Goal: Task Accomplishment & Management: Complete application form

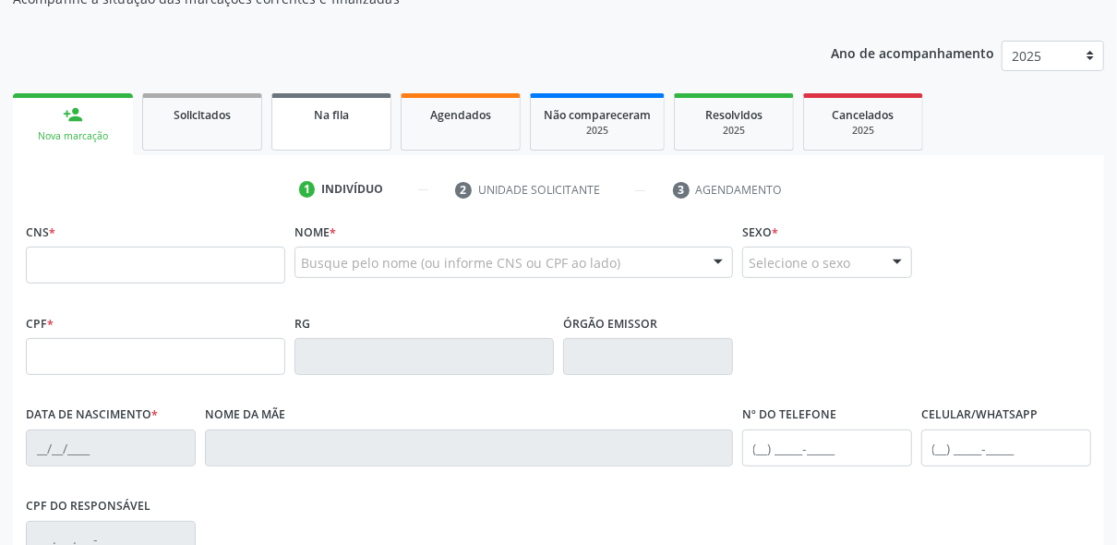
scroll to position [185, 0]
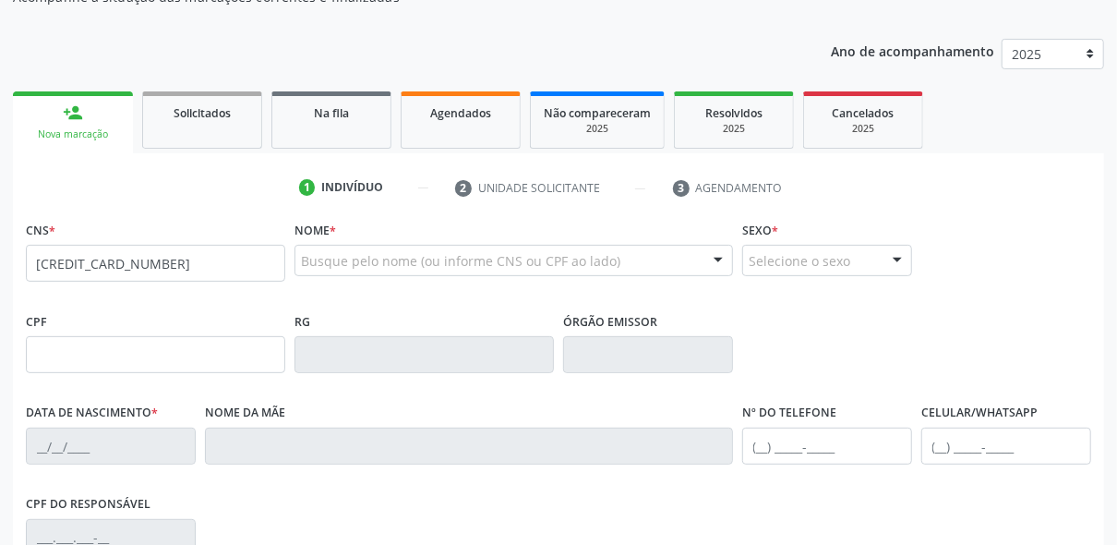
type input "[CREDIT_CARD_NUMBER]"
type input "014.111.754-09"
type input "2[DATE]"
type input "[PERSON_NAME]"
type input "[PHONE_NUMBER]"
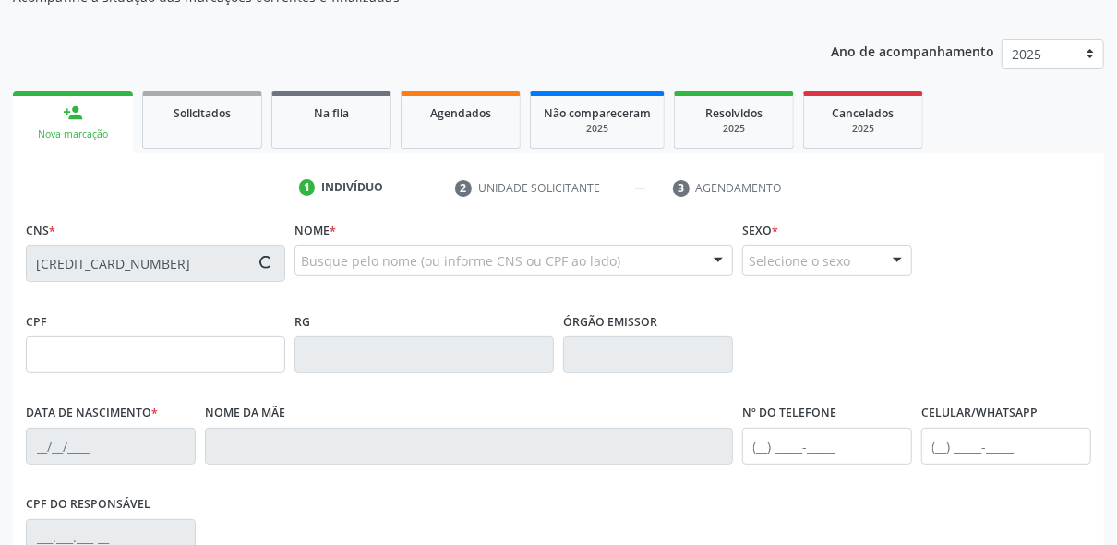
type input "418.418.834-68"
type input "215"
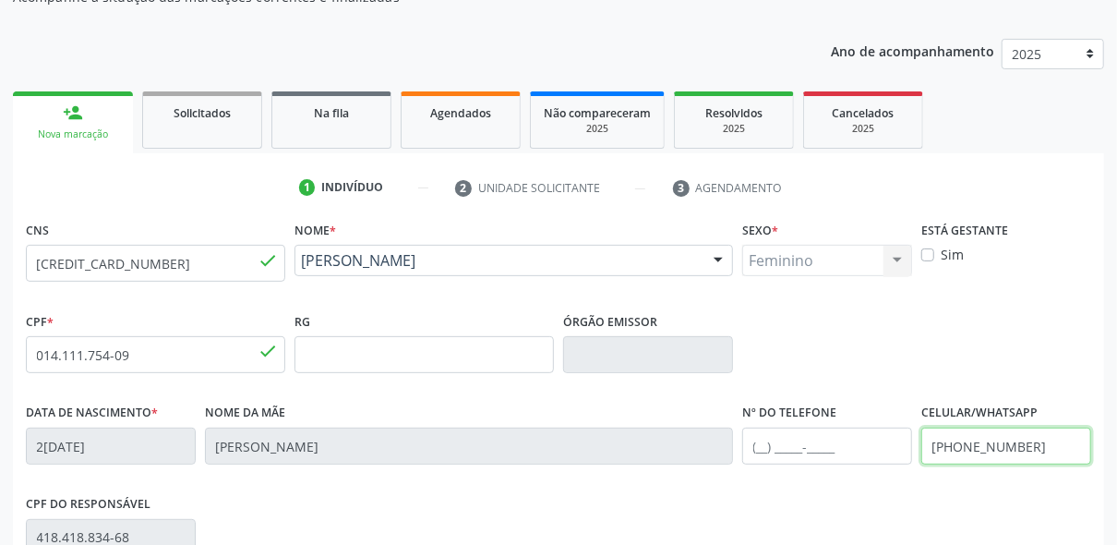
drag, startPoint x: 1040, startPoint y: 444, endPoint x: 909, endPoint y: 451, distance: 130.4
click at [909, 451] on div "Data de nascimento * 2[DATE] Nome da mãe [PERSON_NAME] Nº do Telefone Celular/W…" at bounding box center [558, 444] width 1075 height 91
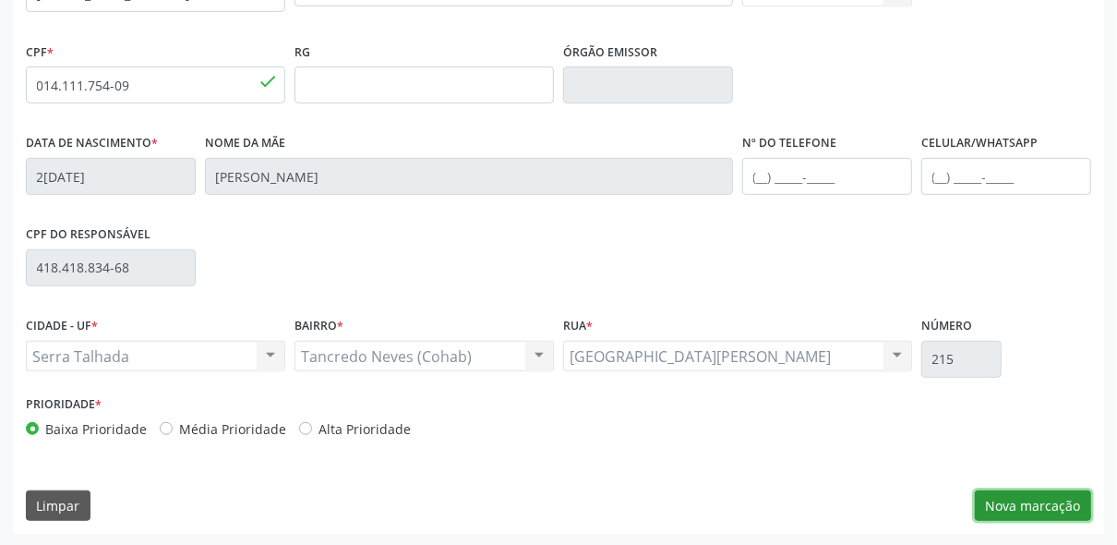
click at [1034, 512] on button "Nova marcação" at bounding box center [1033, 505] width 116 height 31
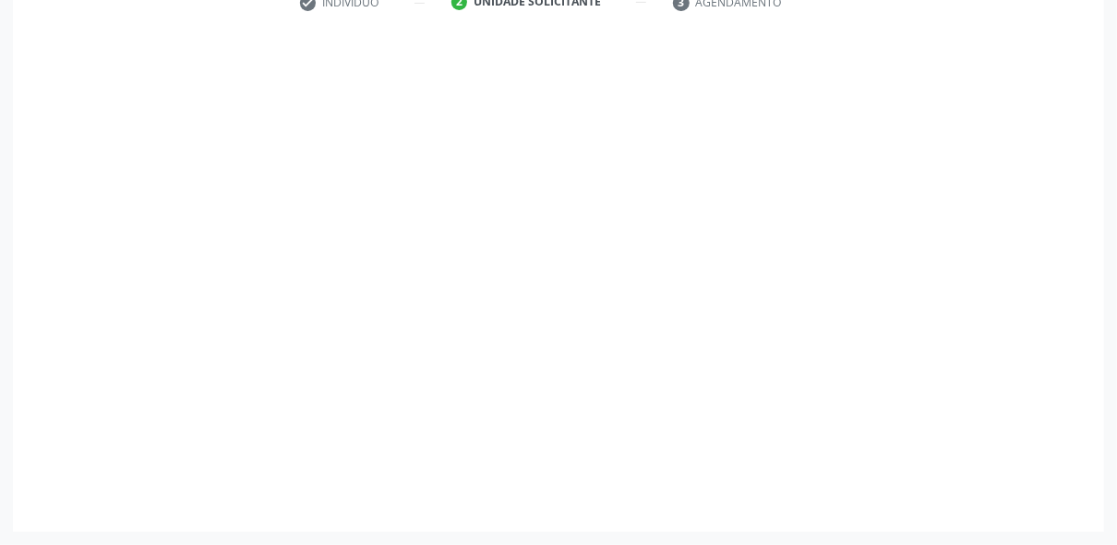
scroll to position [368, 0]
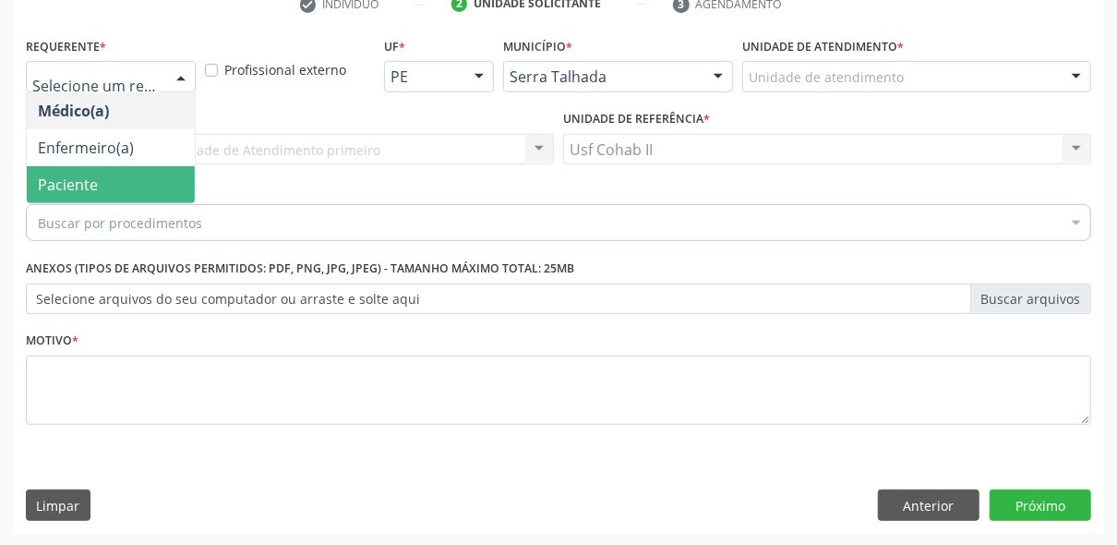
click at [144, 181] on span "Paciente" at bounding box center [111, 184] width 168 height 37
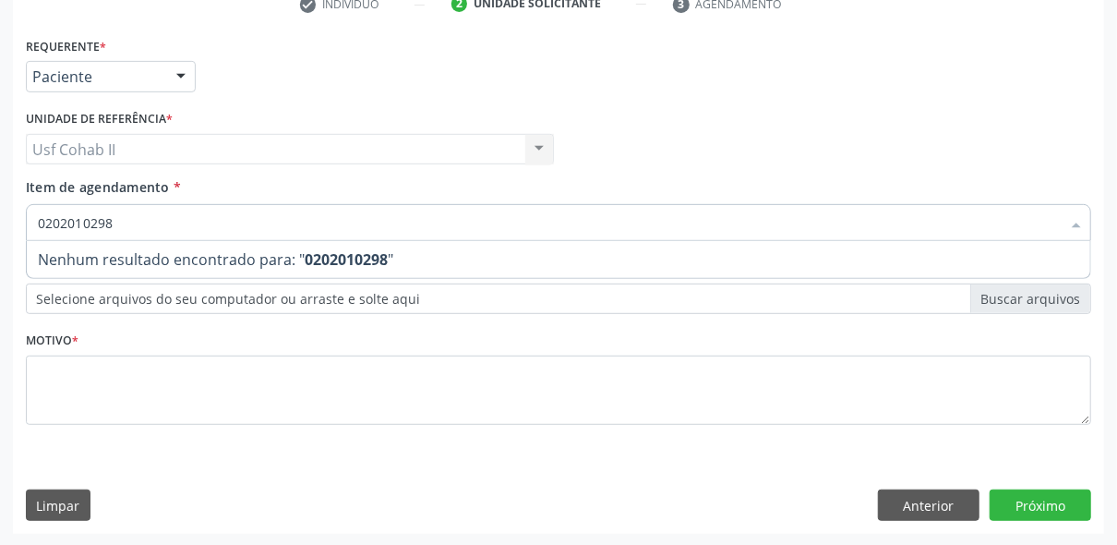
type input "020201029"
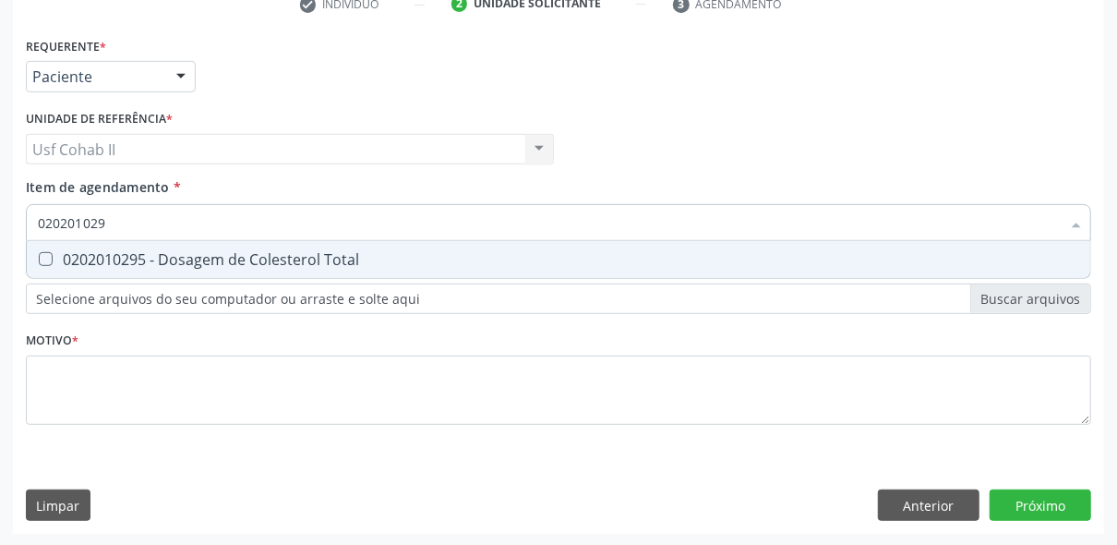
click at [175, 262] on div "0202010295 - Dosagem de Colesterol Total" at bounding box center [558, 259] width 1041 height 15
checkbox Total "true"
type input "020201029"
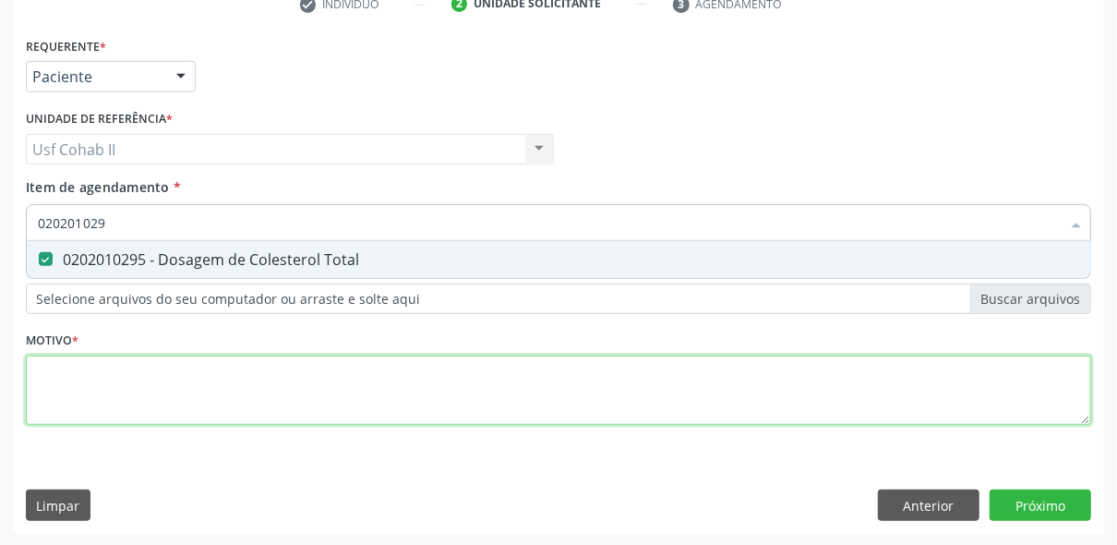
click at [177, 396] on div "Requerente * Paciente Médico(a) Enfermeiro(a) Paciente Nenhum resultado encontr…" at bounding box center [558, 241] width 1065 height 418
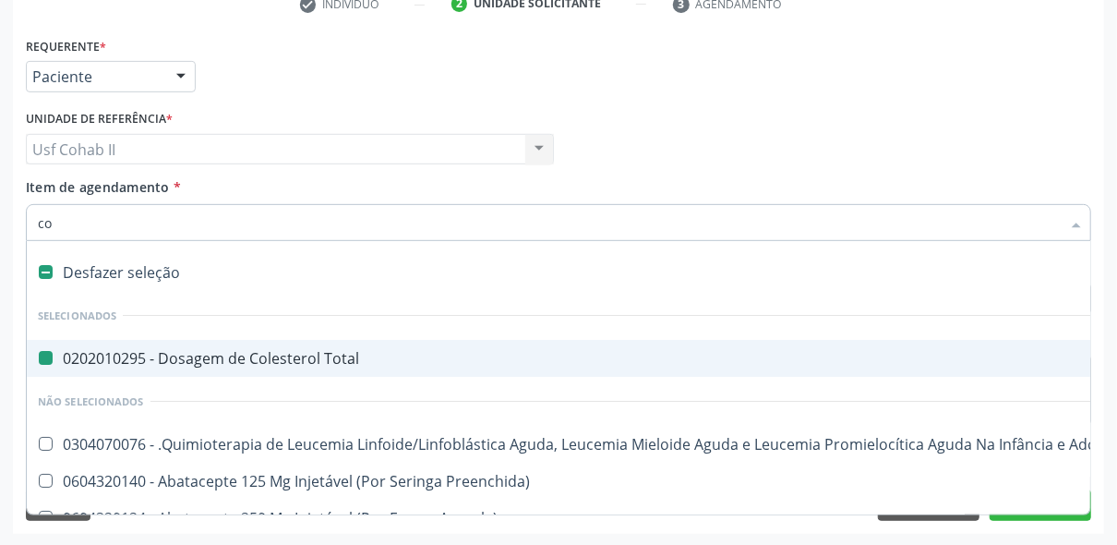
type input "cos"
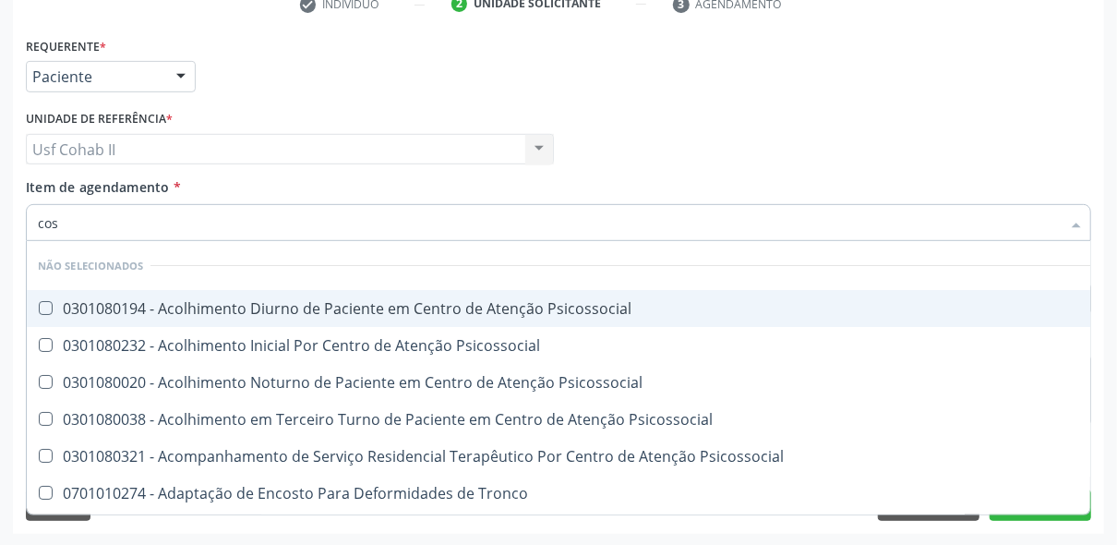
checkbox Psicossocial "false"
type input "co"
checkbox Psicossocial "true"
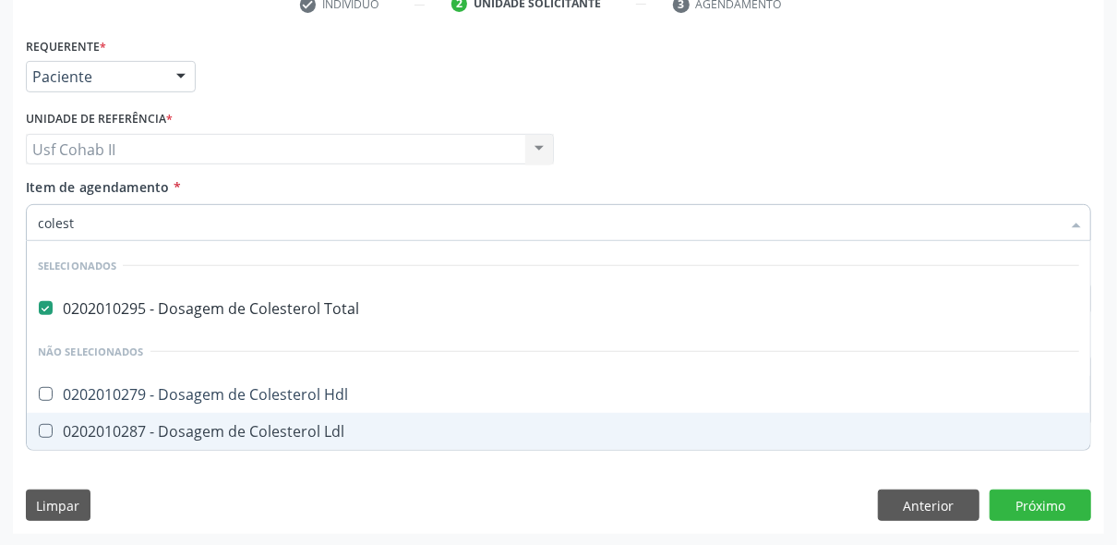
type input "coleste"
click at [242, 433] on div "0202010287 - Dosagem de Colesterol Ldl" at bounding box center [558, 431] width 1041 height 15
checkbox Ldl "true"
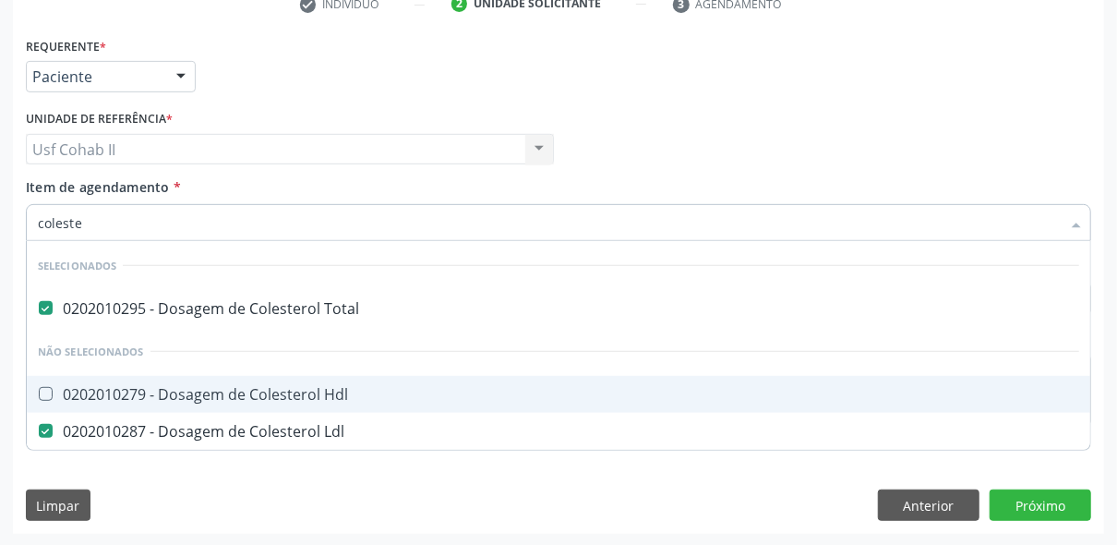
click at [235, 387] on div "0202010279 - Dosagem de Colesterol Hdl" at bounding box center [558, 394] width 1041 height 15
checkbox Hdl "true"
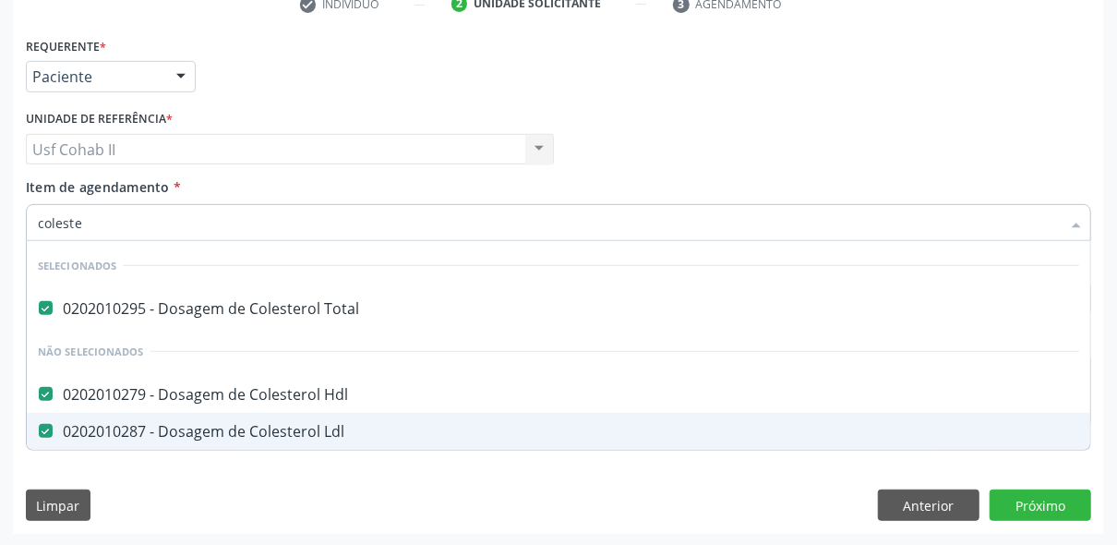
click at [236, 476] on div "Requerente * Paciente Médico(a) Enfermeiro(a) Paciente Nenhum resultado encontr…" at bounding box center [558, 282] width 1091 height 501
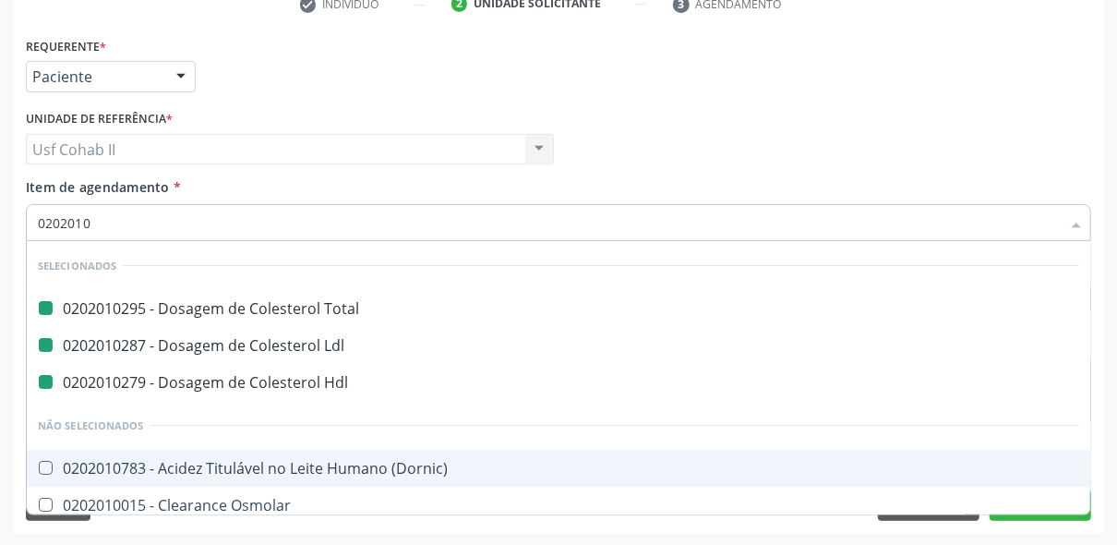
type input "02020106"
checkbox Total "false"
checkbox Hdl "false"
checkbox Ldl "false"
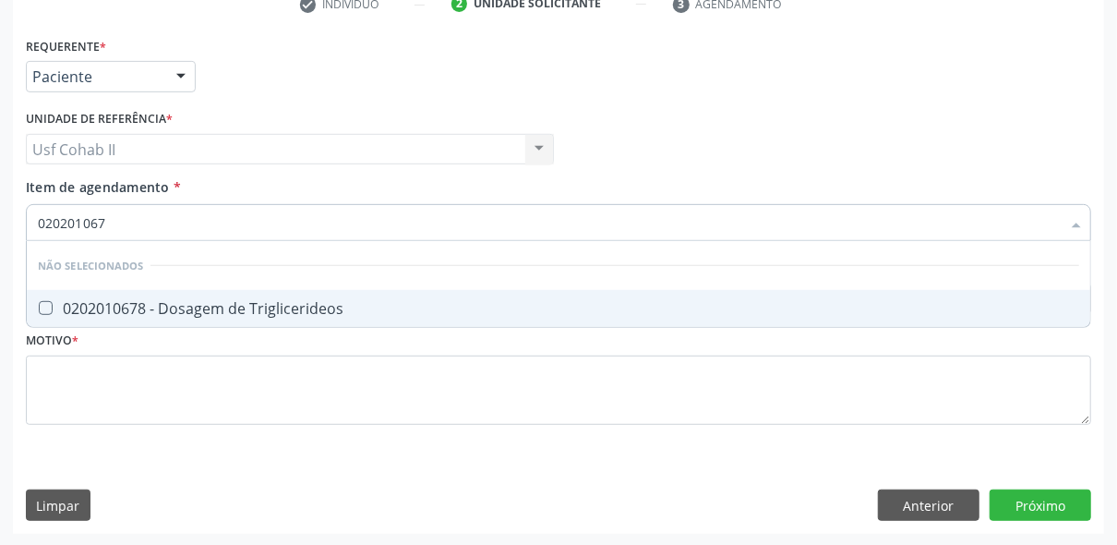
type input "0202010678"
click at [177, 301] on div "0202010678 - Dosagem de Triglicerideos" at bounding box center [558, 308] width 1041 height 15
checkbox Triglicerideos "true"
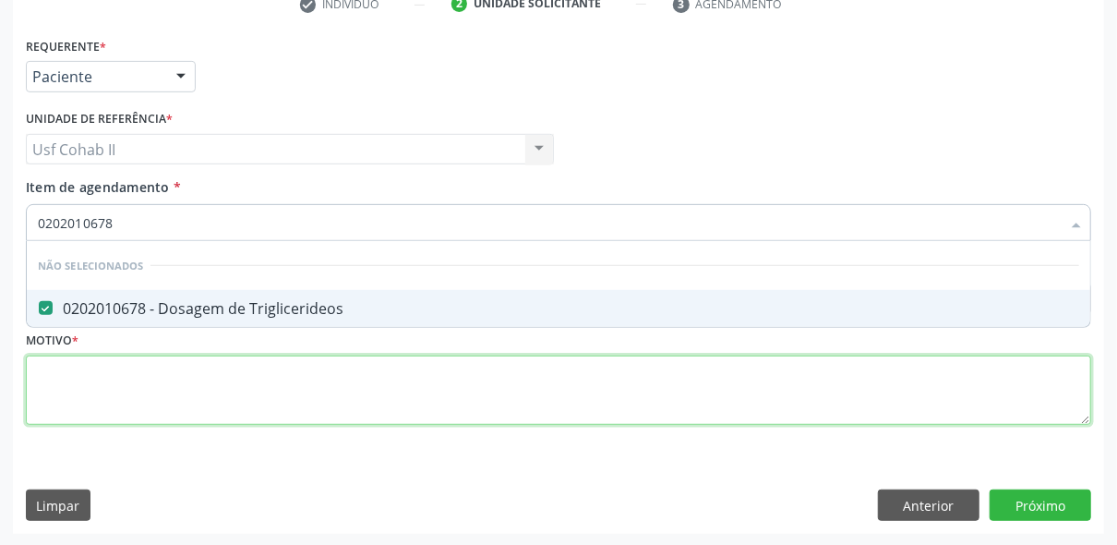
click at [167, 376] on div "Requerente * Paciente Médico(a) Enfermeiro(a) Paciente Nenhum resultado encontr…" at bounding box center [558, 241] width 1065 height 418
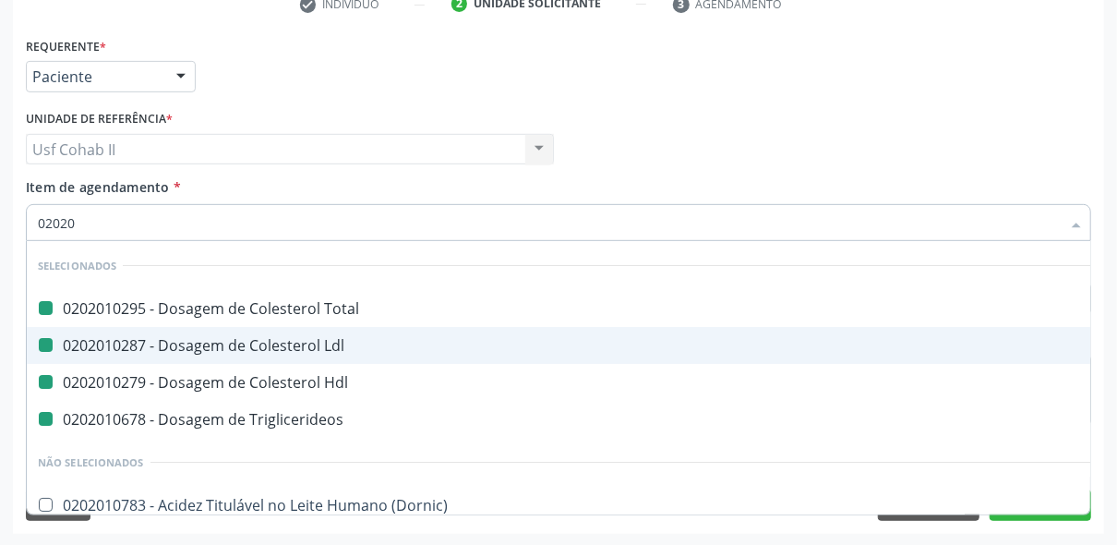
type input "020205"
checkbox Total "false"
checkbox Ldl "false"
checkbox Hdl "false"
checkbox Triglicerideos "false"
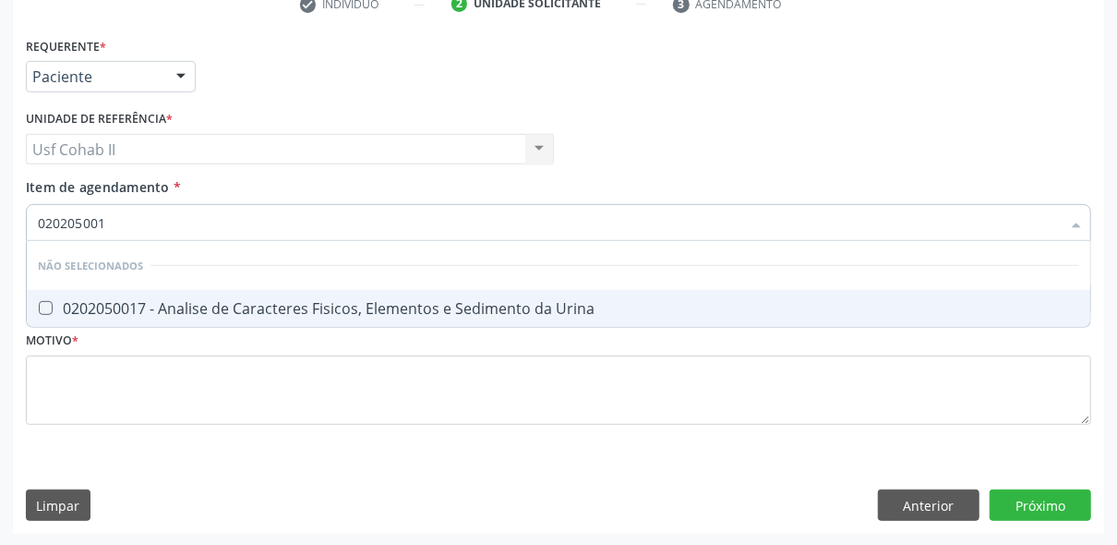
type input "0202050017"
click at [181, 308] on div "0202050017 - Analise de Caracteres Fisicos, Elementos e Sedimento da Urina" at bounding box center [558, 308] width 1041 height 15
checkbox Urina "true"
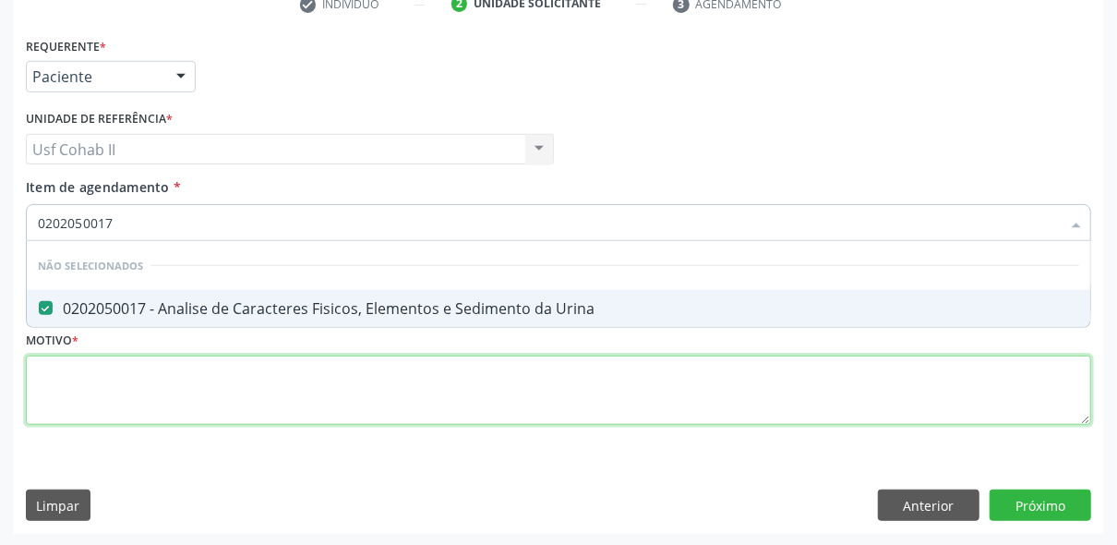
click at [171, 379] on div "Requerente * Paciente Médico(a) Enfermeiro(a) Paciente Nenhum resultado encontr…" at bounding box center [558, 241] width 1065 height 418
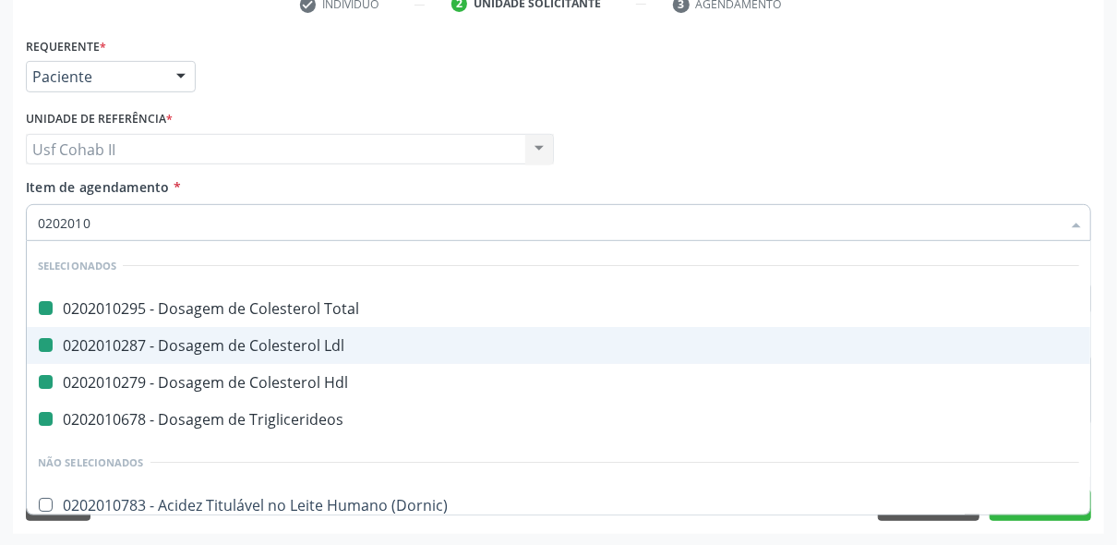
type input "02020104"
checkbox Total "false"
checkbox Ldl "false"
checkbox Hdl "false"
checkbox Triglicerideos "false"
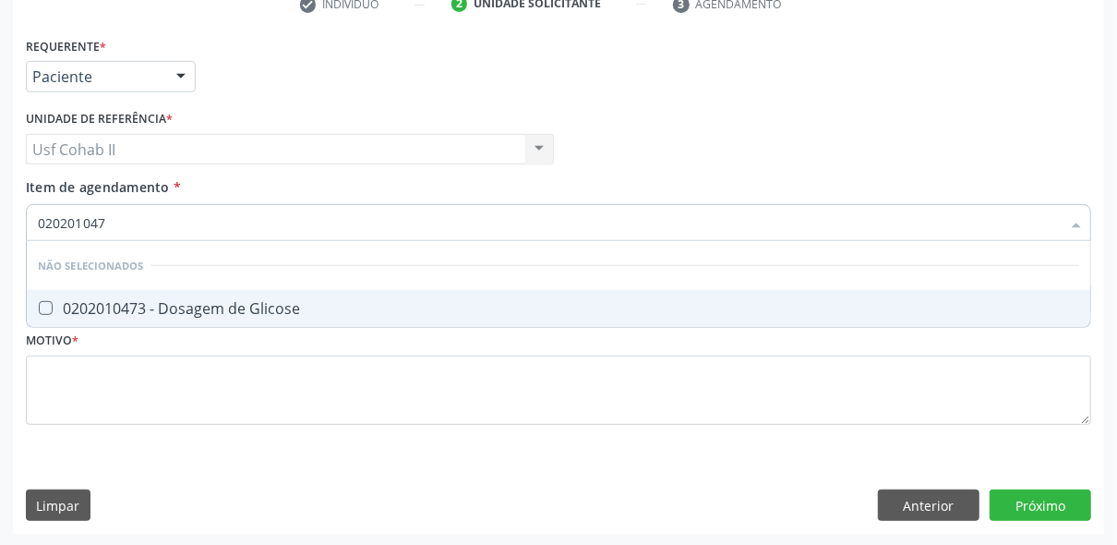
type input "0202010473"
click at [177, 310] on div "0202010473 - Dosagem de Glicose" at bounding box center [558, 308] width 1041 height 15
checkbox Glicose "true"
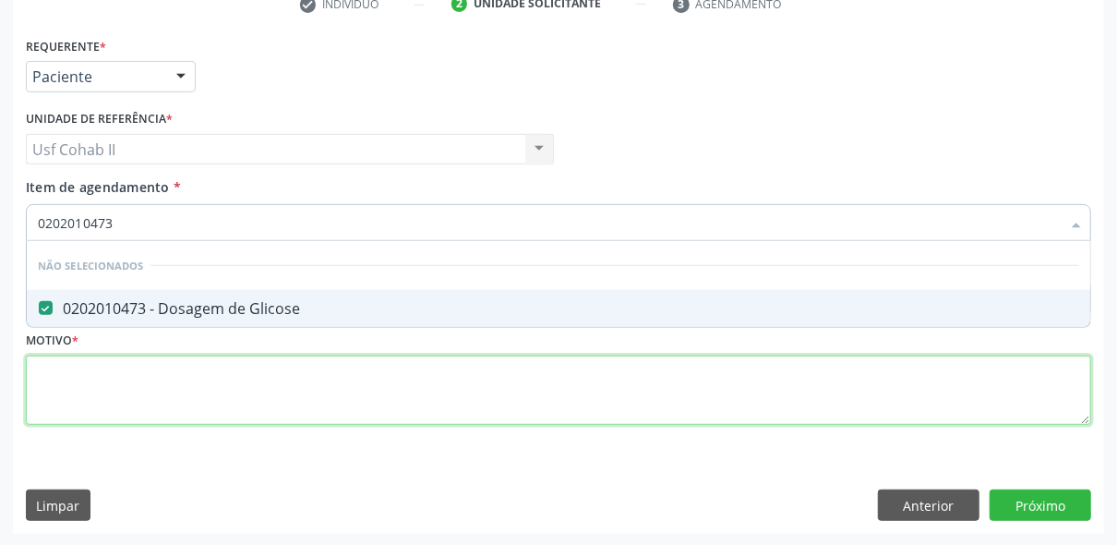
click at [160, 369] on div "Requerente * Paciente Médico(a) Enfermeiro(a) Paciente Nenhum resultado encontr…" at bounding box center [558, 241] width 1065 height 418
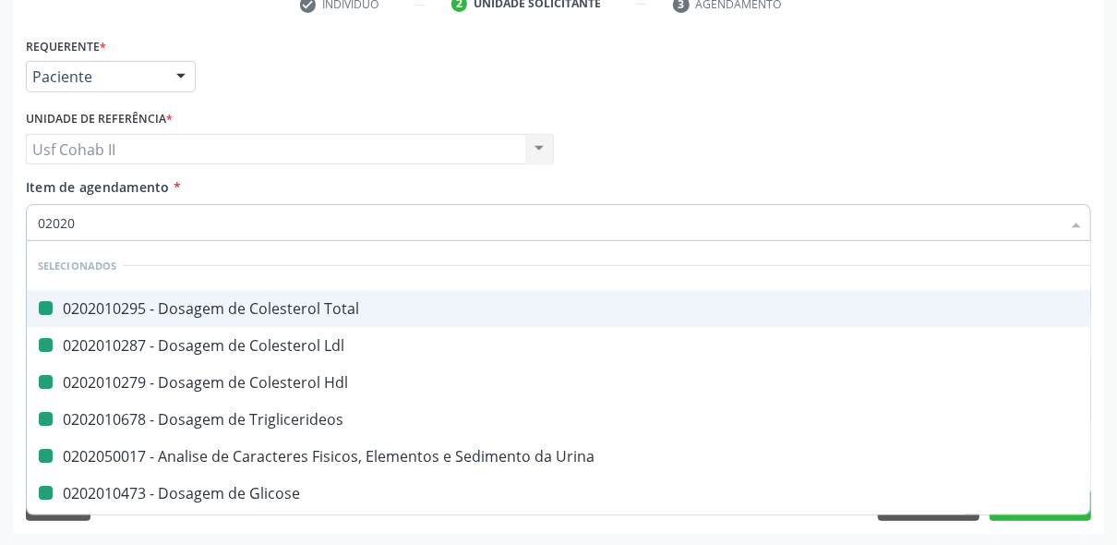
type input "020202"
checkbox Total "false"
checkbox Ldl "false"
checkbox Hdl "false"
checkbox Triglicerideos "false"
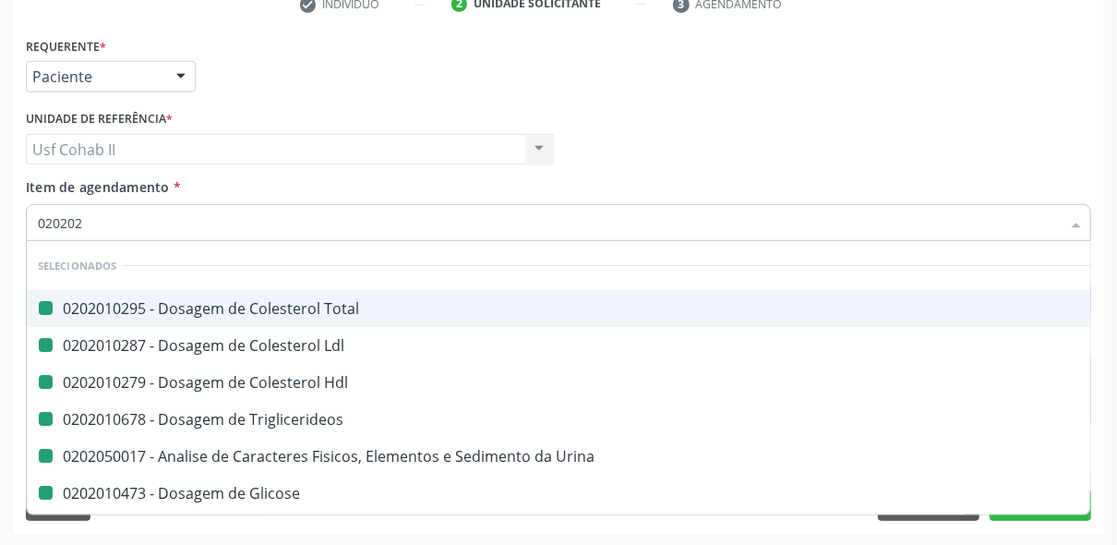
checkbox Urina "false"
checkbox Glicose "false"
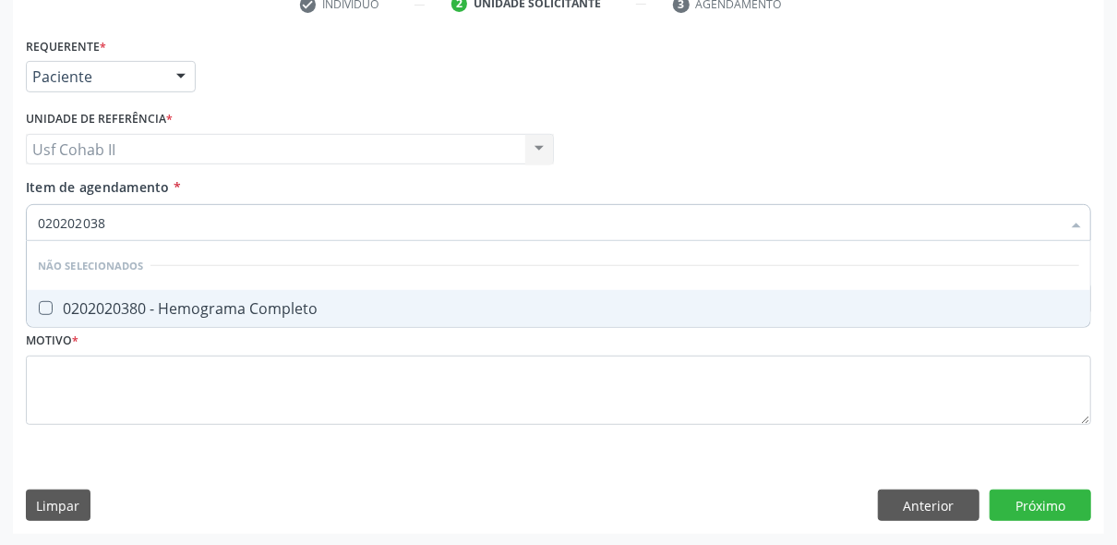
type input "0202020380"
click at [182, 307] on div "0202020380 - Hemograma Completo" at bounding box center [558, 308] width 1041 height 15
checkbox Completo "true"
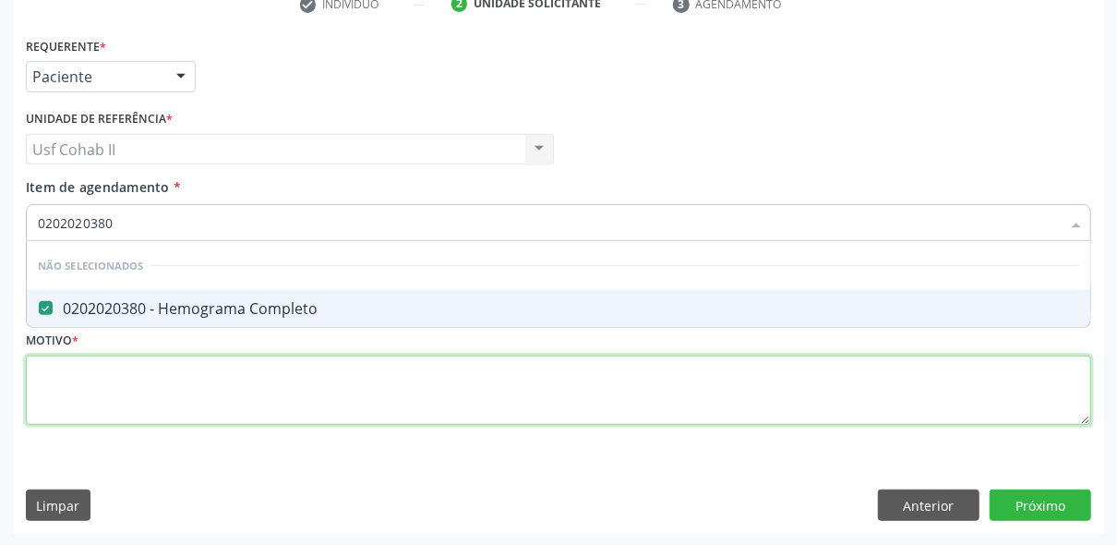
click at [182, 369] on div "Requerente * Paciente Médico(a) Enfermeiro(a) Paciente Nenhum resultado encontr…" at bounding box center [558, 241] width 1065 height 418
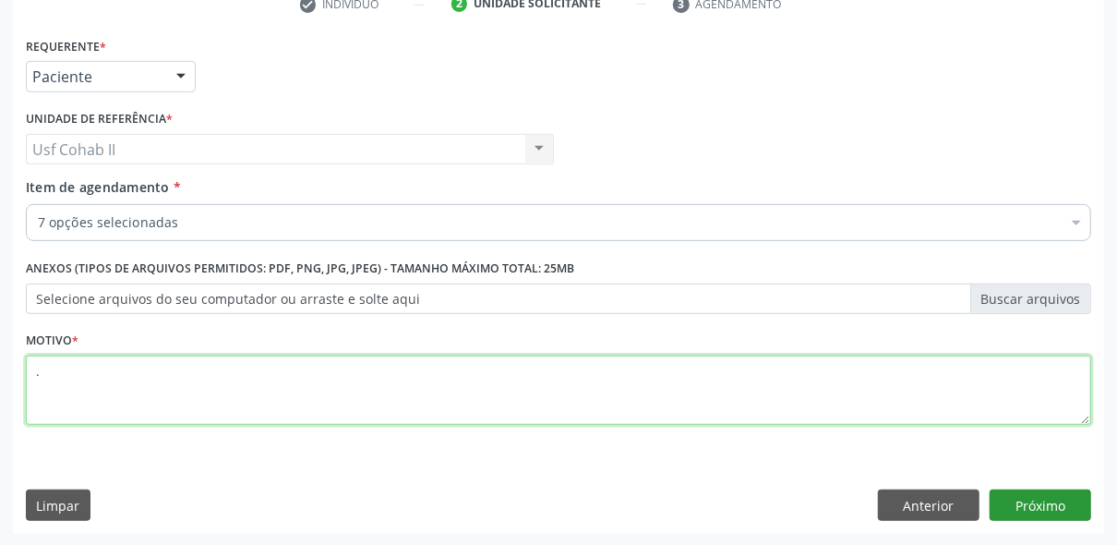
type textarea "."
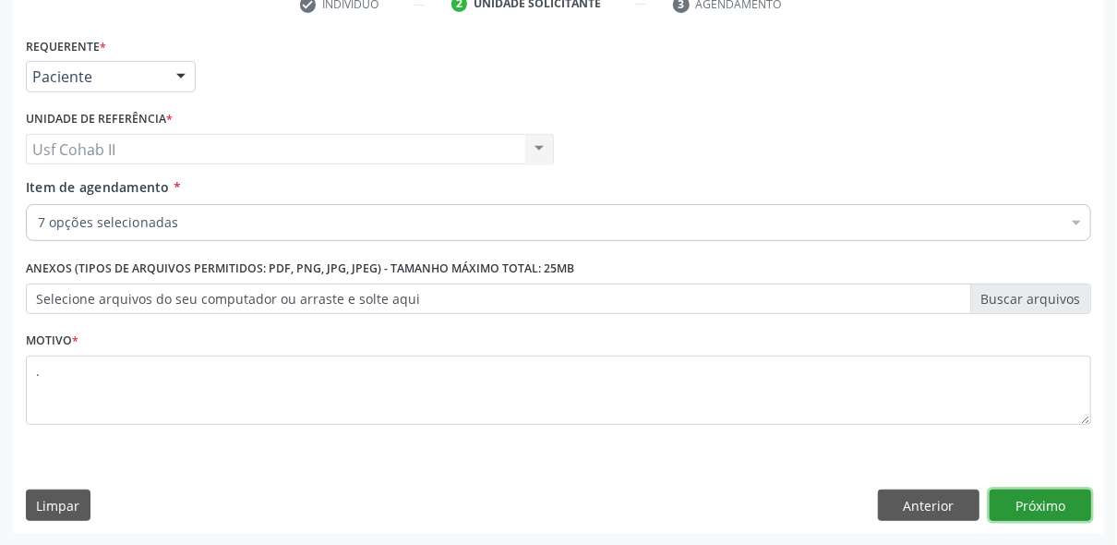
click at [1042, 495] on button "Próximo" at bounding box center [1041, 504] width 102 height 31
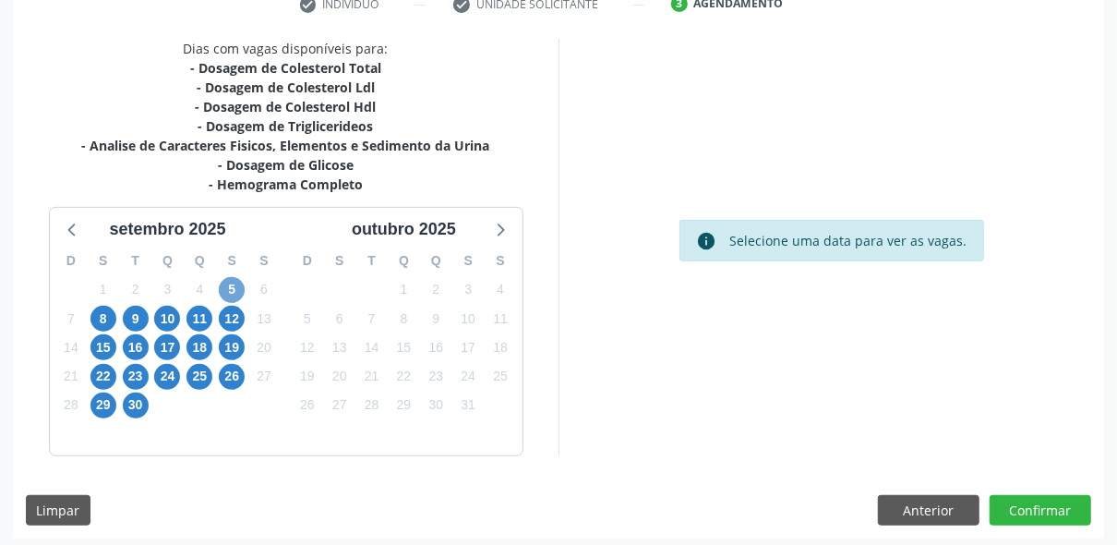
click at [229, 291] on span "5" at bounding box center [232, 290] width 26 height 26
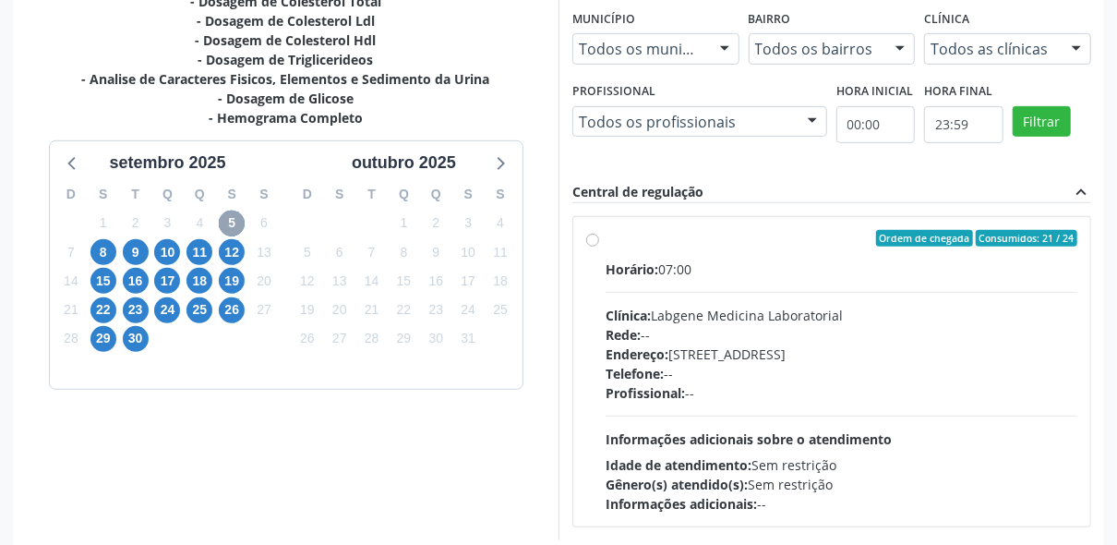
scroll to position [524, 0]
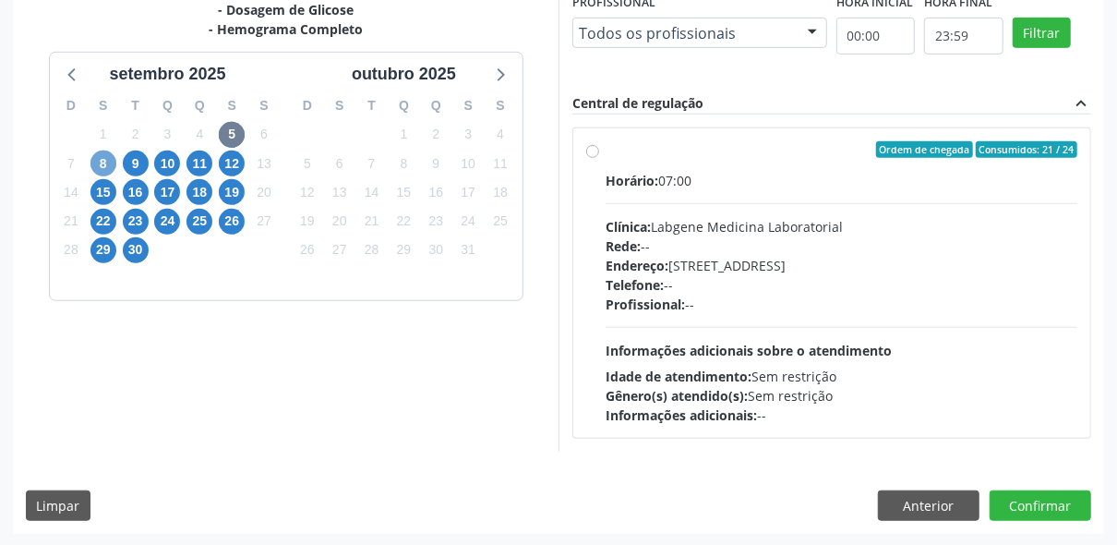
click at [105, 162] on span "8" at bounding box center [103, 163] width 26 height 26
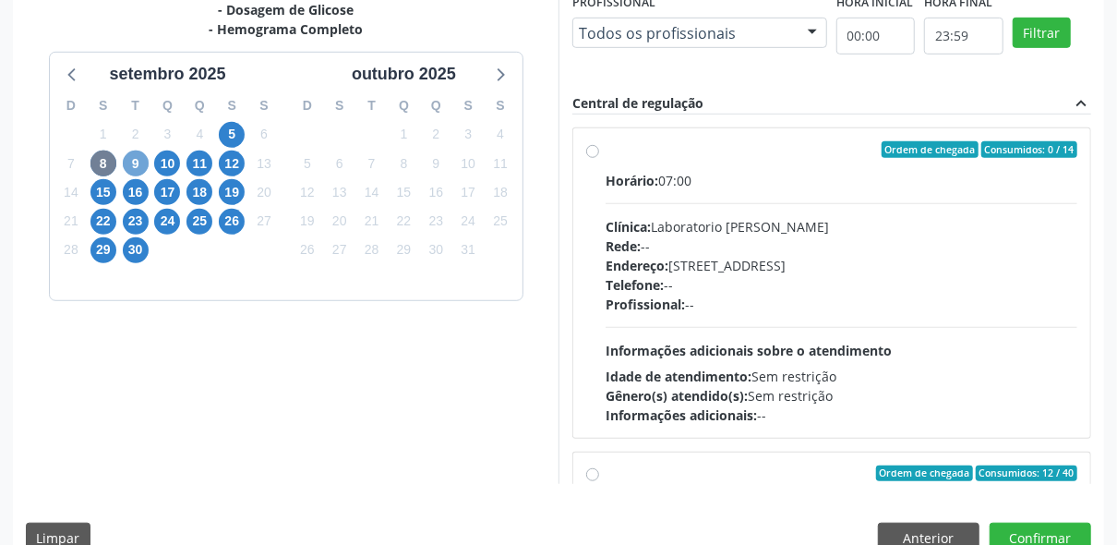
click at [137, 168] on span "9" at bounding box center [136, 163] width 26 height 26
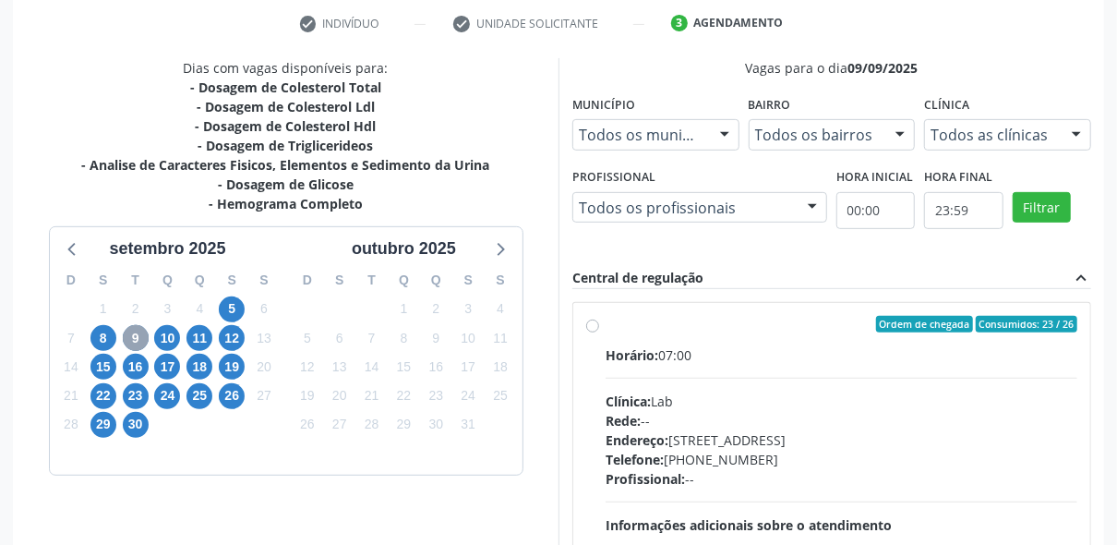
scroll to position [338, 0]
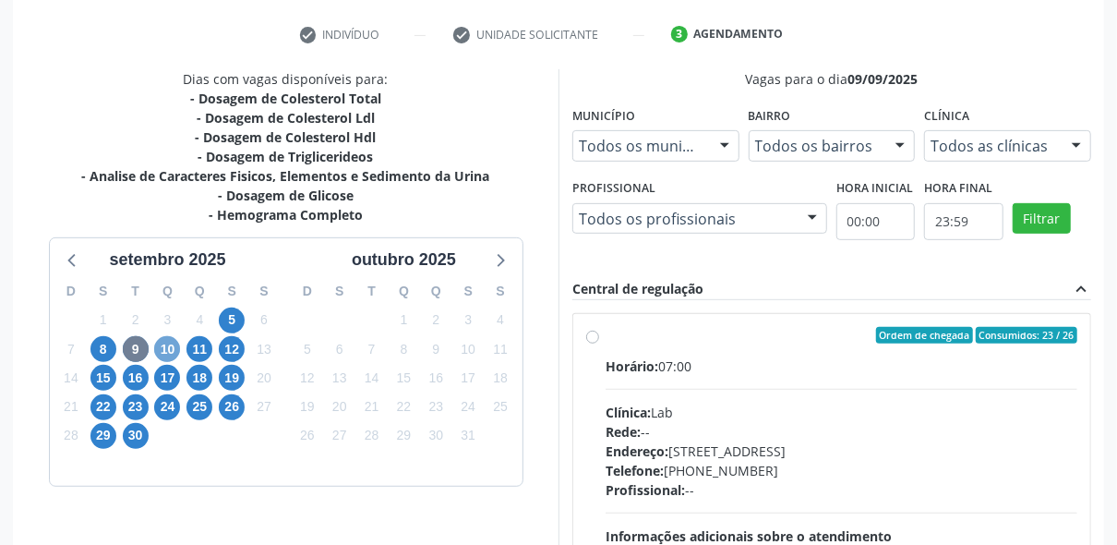
click at [169, 350] on span "10" at bounding box center [167, 349] width 26 height 26
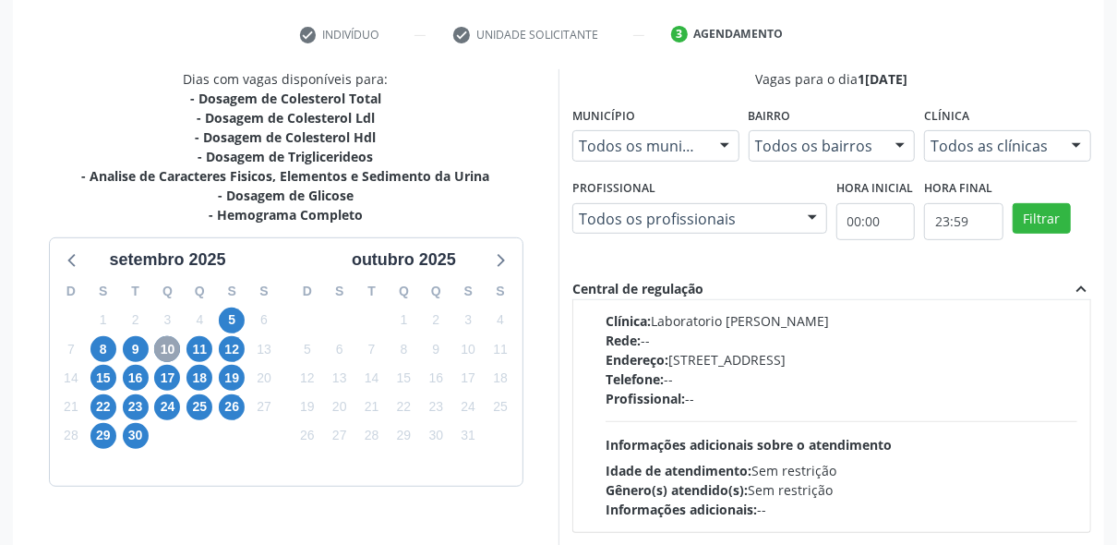
scroll to position [0, 0]
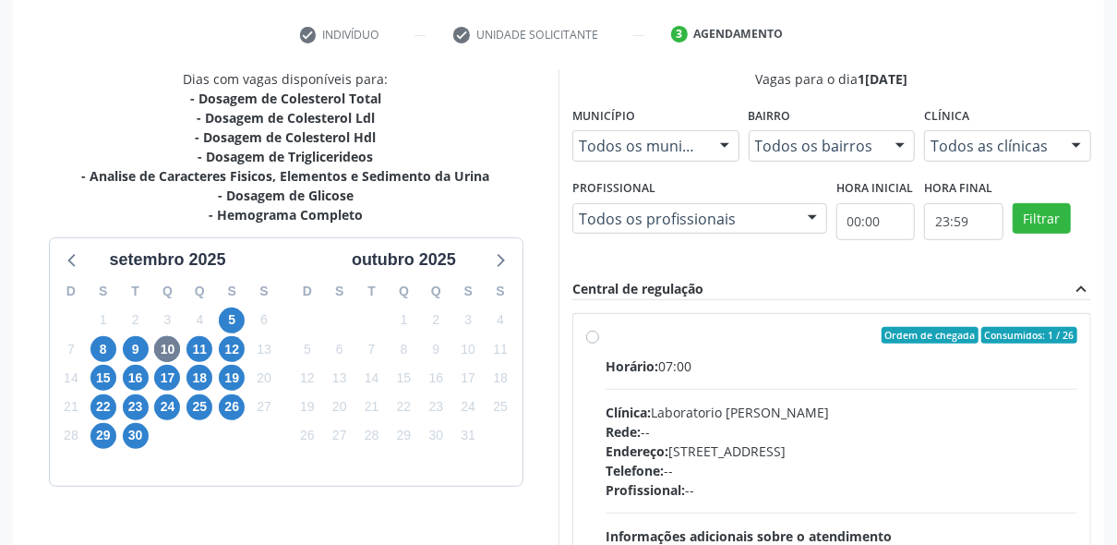
click at [606, 331] on label "Ordem de chegada Consumidos: 1 / 26 Horário: 07:00 Clínica: Laboratorio [PERSON…" at bounding box center [842, 468] width 472 height 283
click at [593, 331] on input "Ordem de chegada Consumidos: 1 / 26 Horário: 07:00 Clínica: Laboratorio [PERSON…" at bounding box center [592, 335] width 13 height 17
radio input "true"
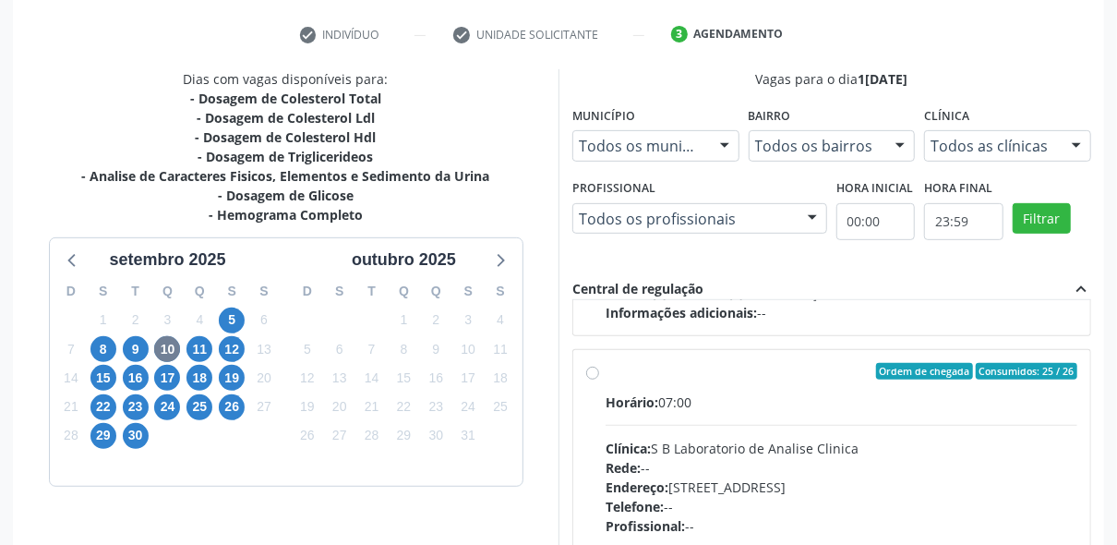
scroll to position [556, 0]
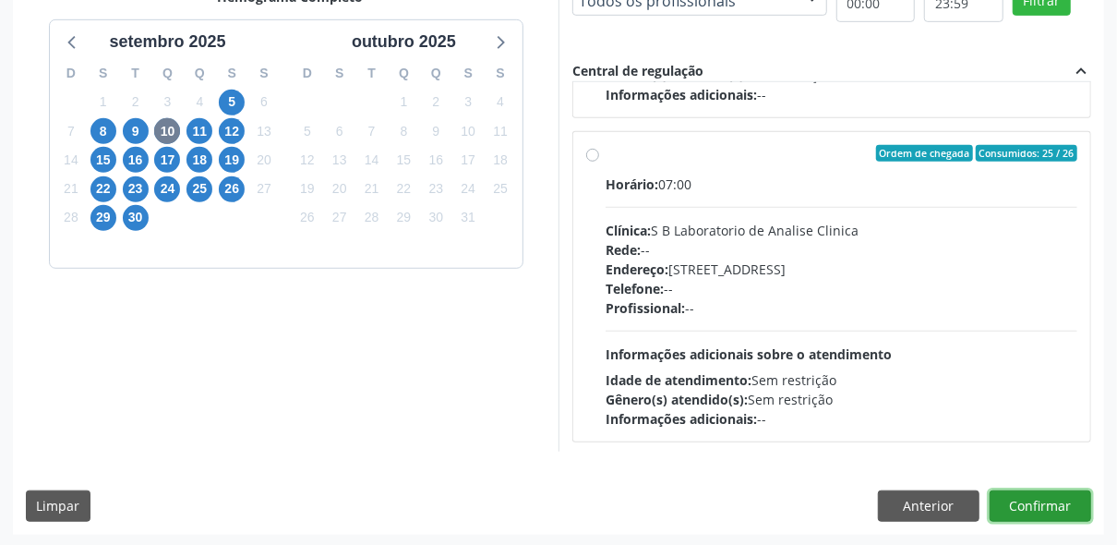
click at [1026, 502] on button "Confirmar" at bounding box center [1041, 505] width 102 height 31
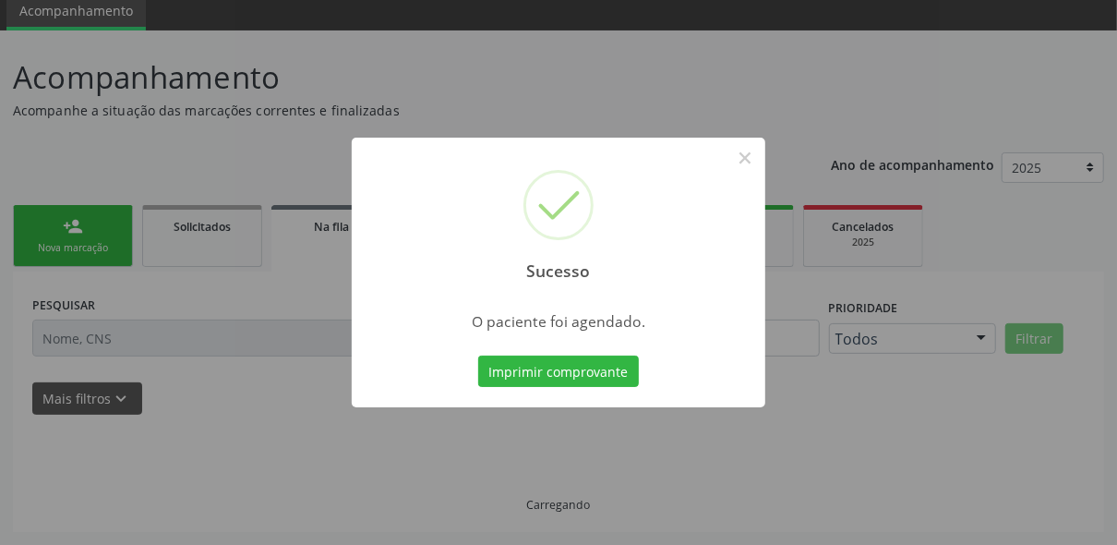
scroll to position [69, 0]
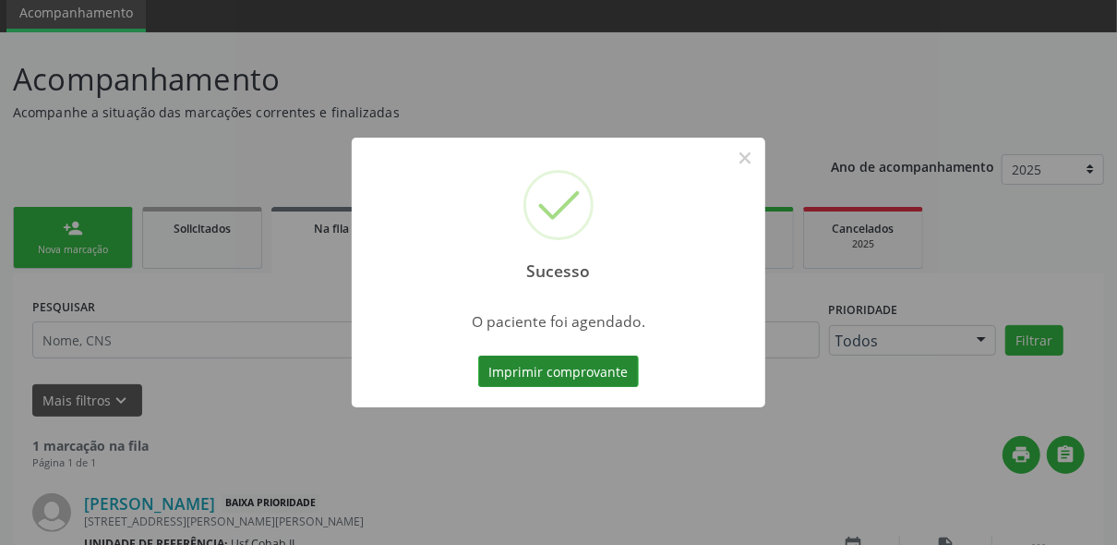
click at [560, 366] on button "Imprimir comprovante" at bounding box center [558, 370] width 161 height 31
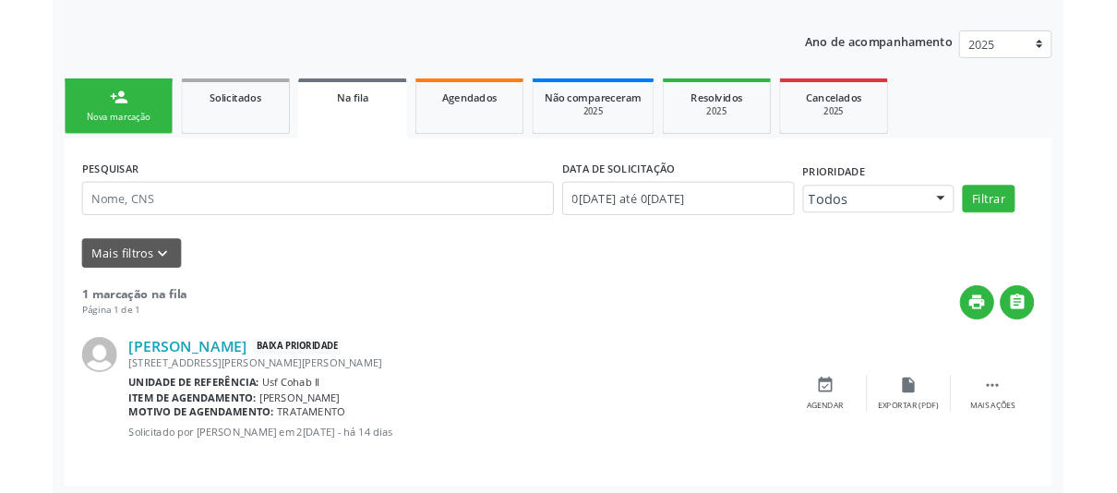
scroll to position [193, 0]
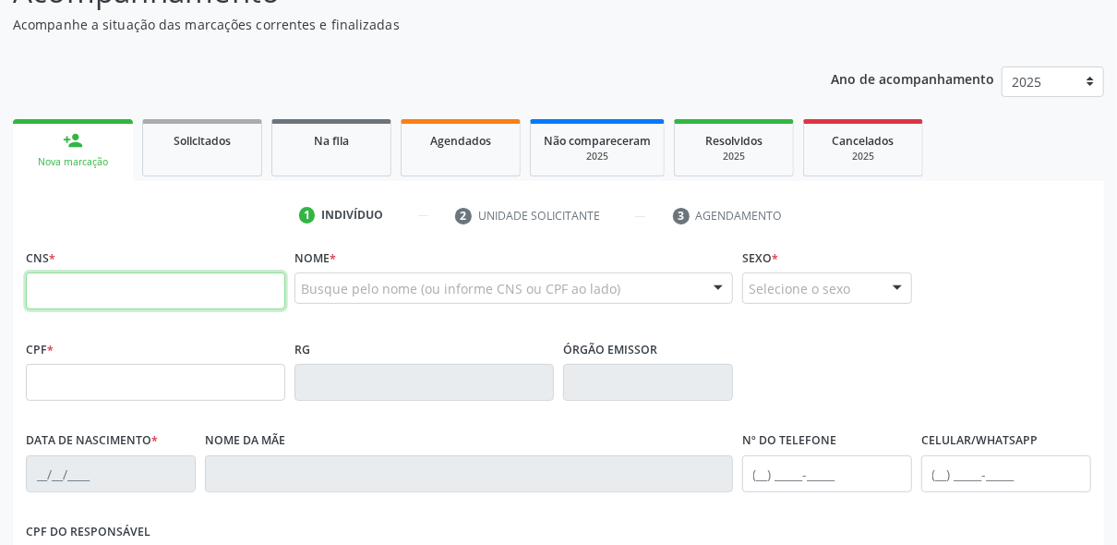
scroll to position [276, 0]
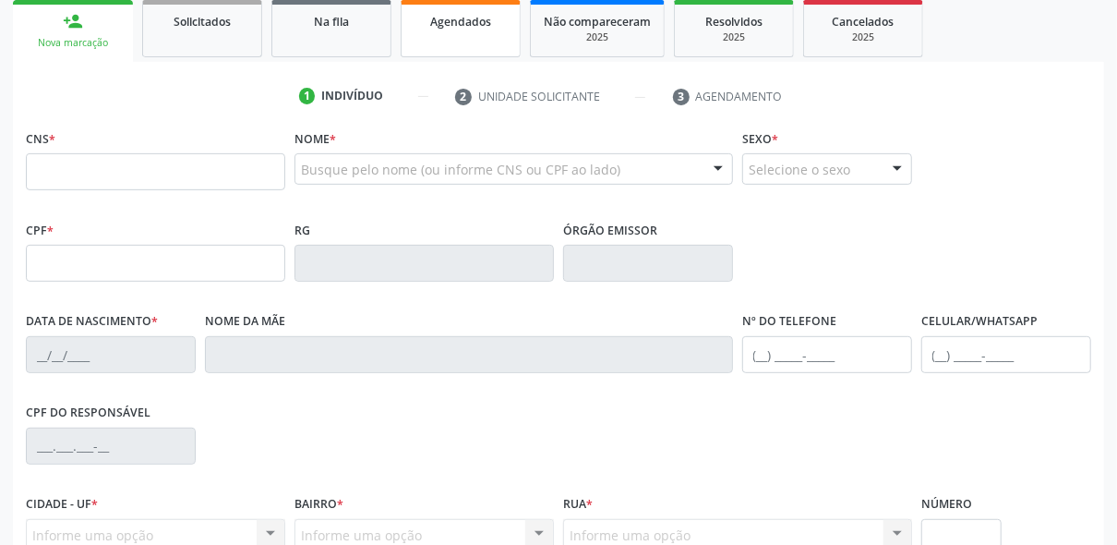
click at [461, 6] on link "Agendados" at bounding box center [461, 28] width 120 height 57
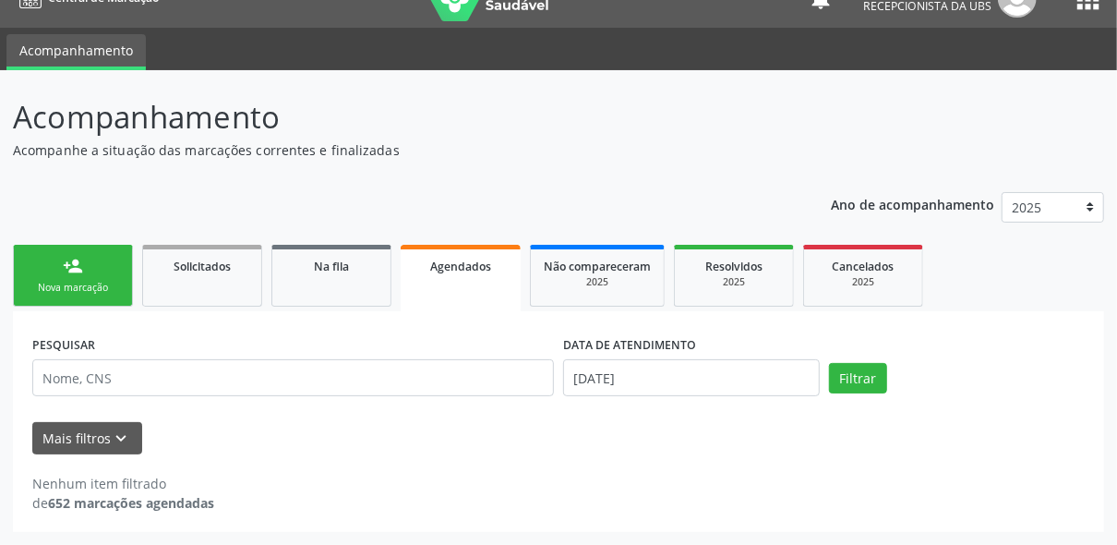
scroll to position [30, 0]
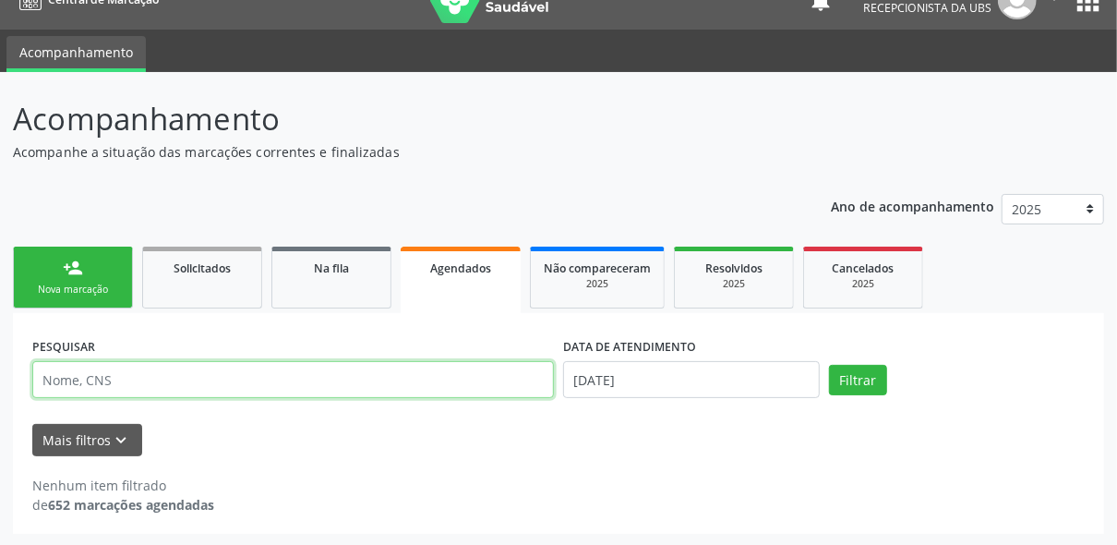
click at [319, 384] on input "text" at bounding box center [293, 379] width 522 height 37
type input "CASSIA LUANA PEREIRA"
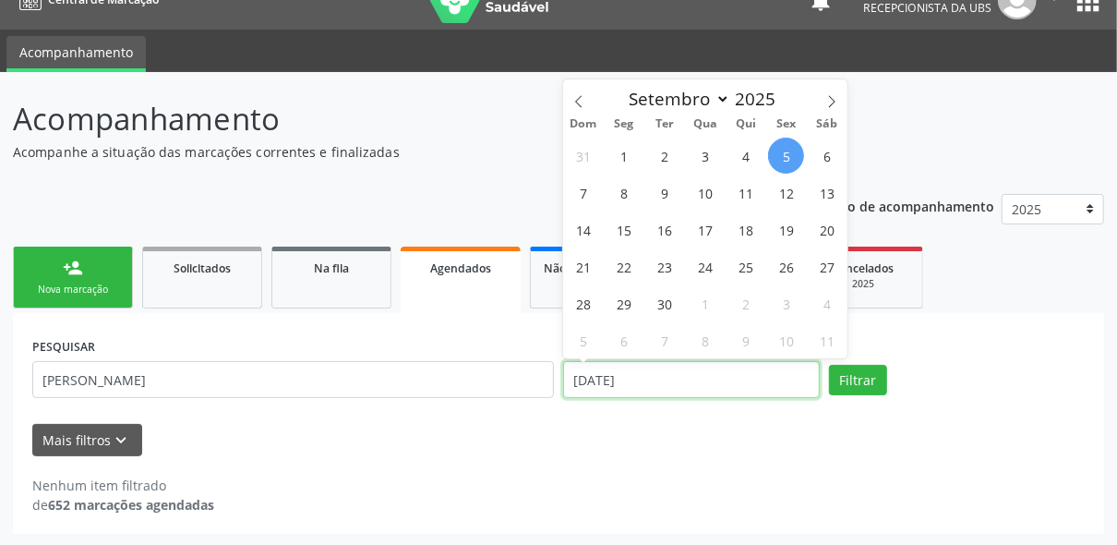
drag, startPoint x: 661, startPoint y: 374, endPoint x: 515, endPoint y: 405, distance: 149.2
click at [515, 405] on div "PESQUISAR CASSIA LUANA PEREIRA DATA DE ATENDIMENTO 05/09/2025 Filtrar" at bounding box center [559, 371] width 1062 height 78
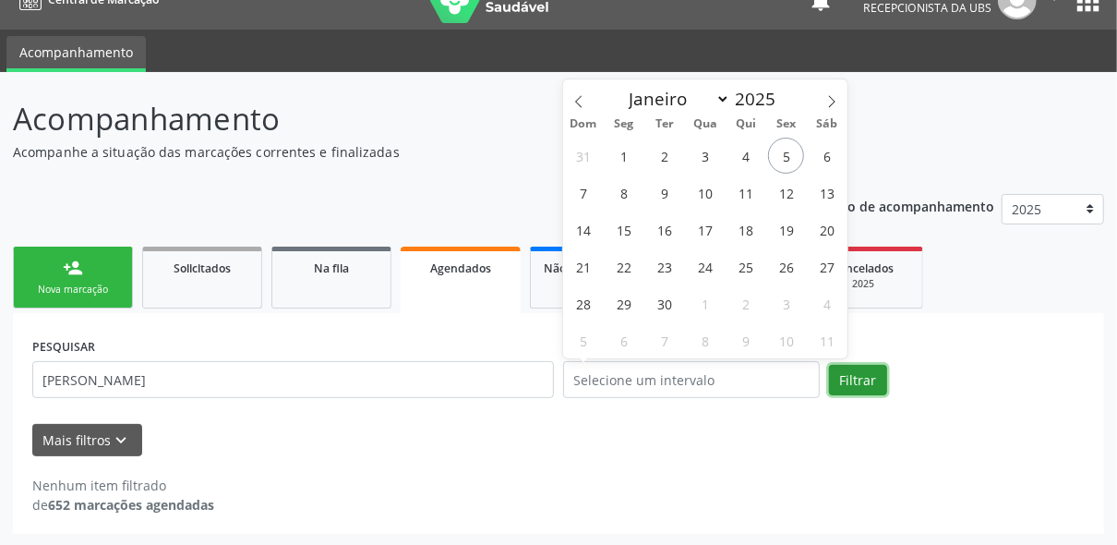
click at [849, 375] on button "Filtrar" at bounding box center [858, 380] width 58 height 31
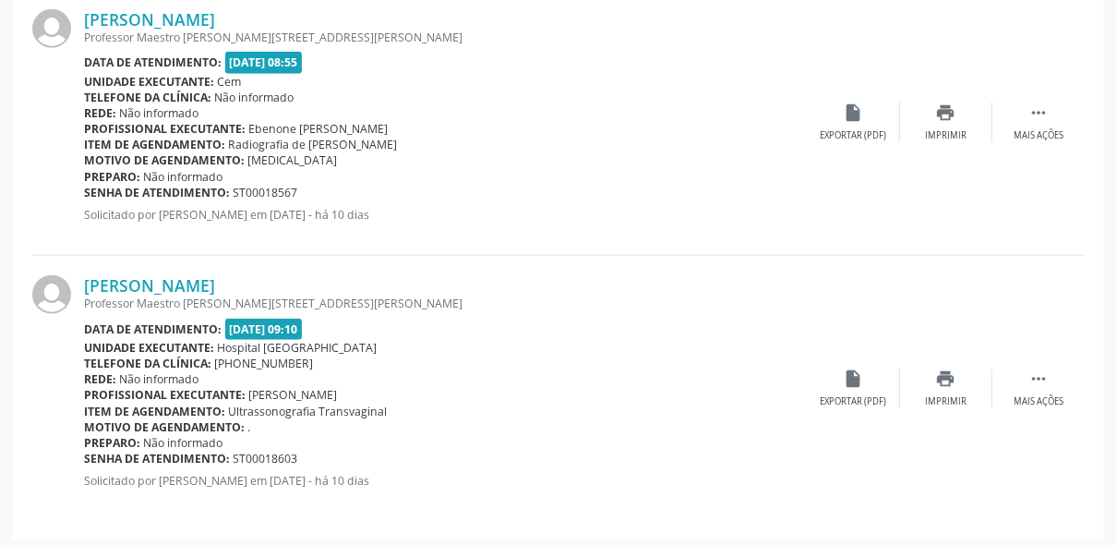
scroll to position [842, 0]
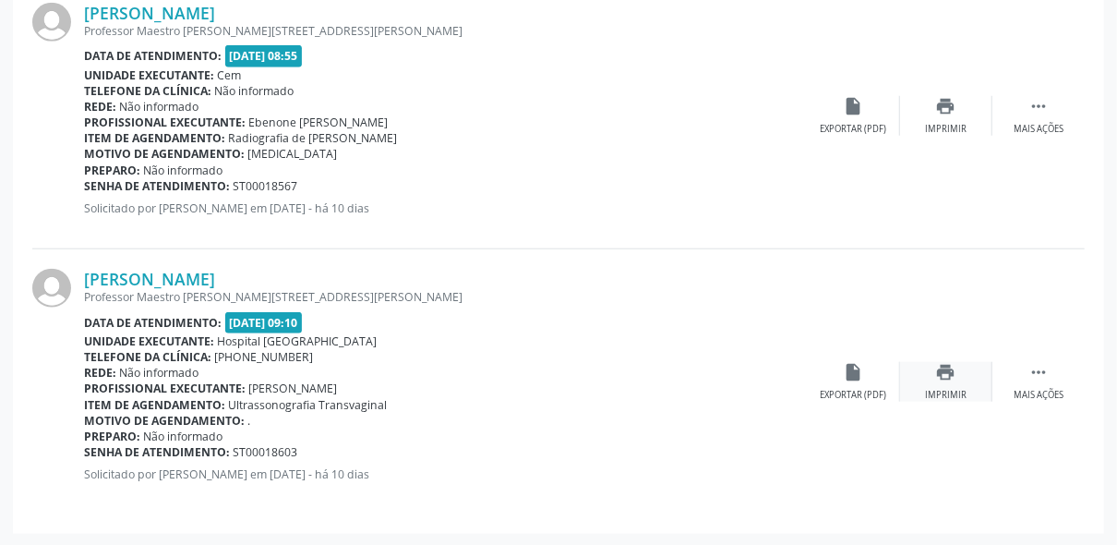
click at [942, 364] on icon "print" at bounding box center [946, 372] width 20 height 20
